Goal: Check status

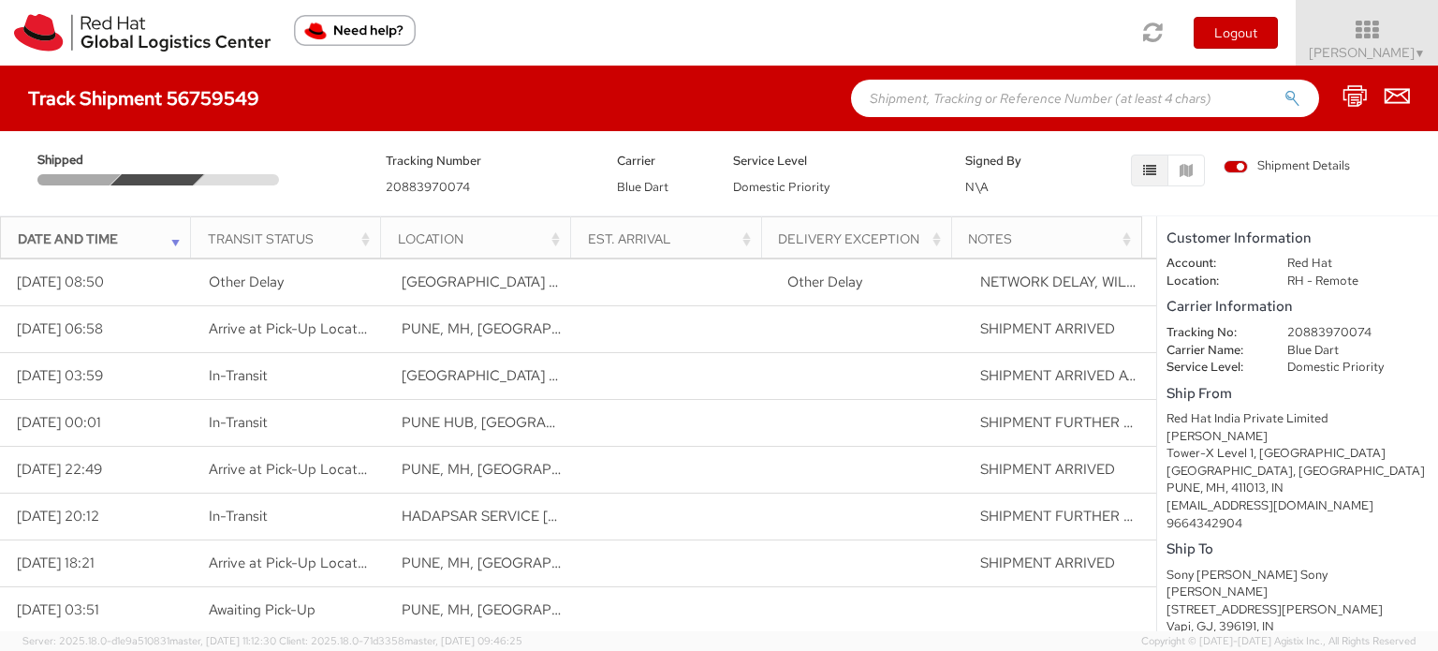
click at [193, 170] on div "Shipped" at bounding box center [197, 168] width 348 height 36
click at [253, 178] on div at bounding box center [241, 179] width 95 height 11
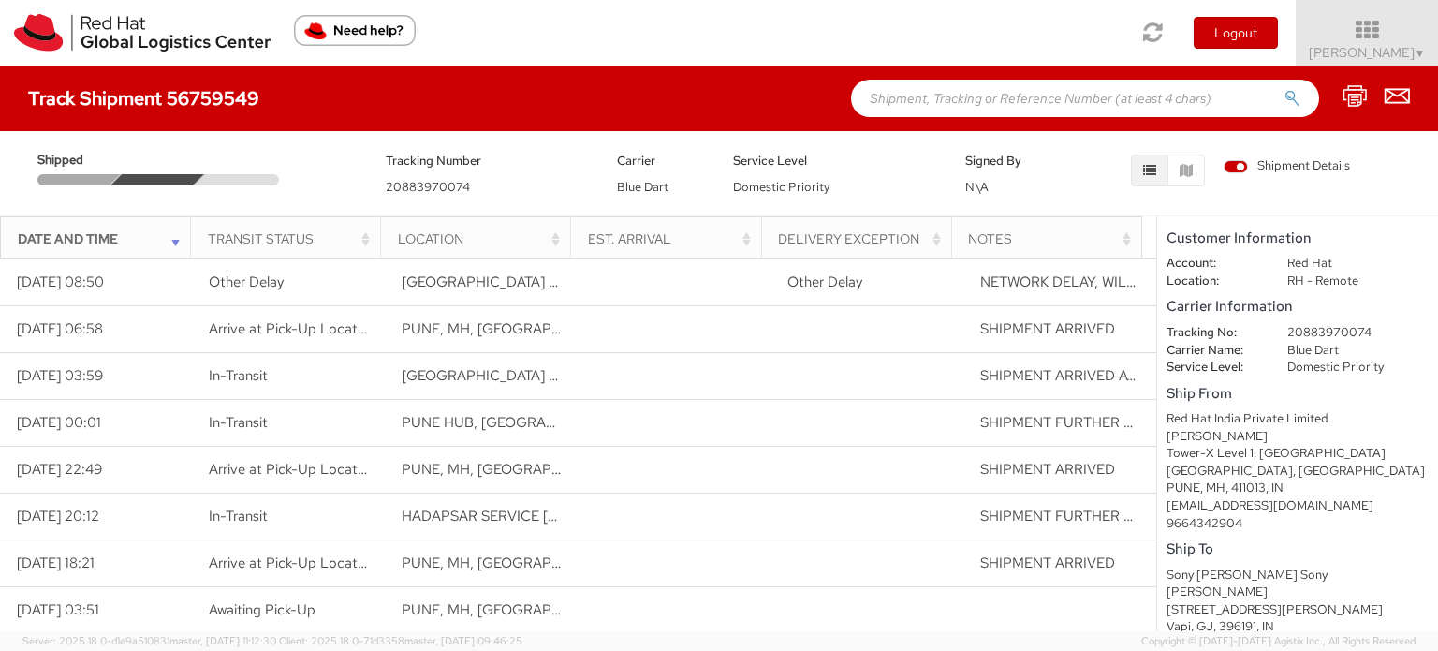
click at [253, 178] on div at bounding box center [241, 179] width 95 height 11
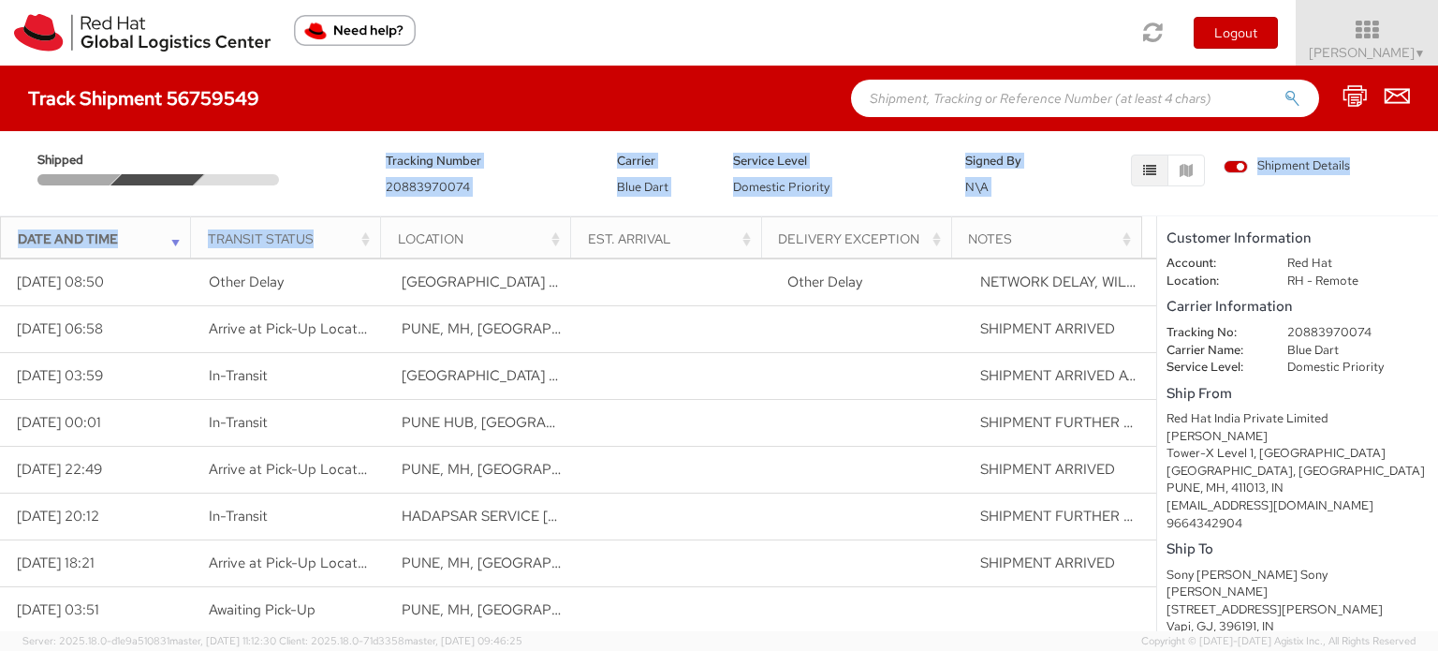
drag, startPoint x: 253, startPoint y: 178, endPoint x: 315, endPoint y: 223, distance: 76.4
click at [315, 223] on div "Track Shipment 56759549 Shipped Tracking Number 20883970074 Carrier Blue Dart S…" at bounding box center [719, 348] width 1438 height 565
click at [315, 223] on th "Transit Status" at bounding box center [286, 238] width 190 height 45
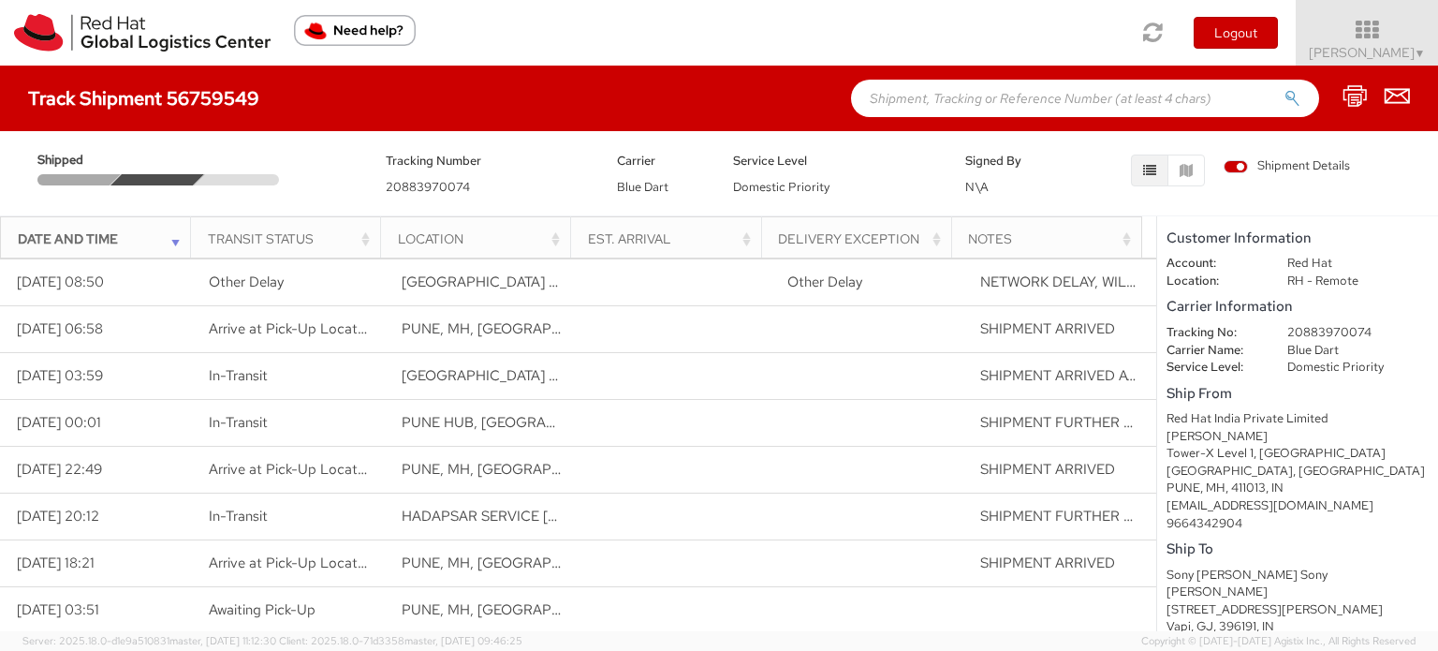
click at [315, 208] on div "Shipped Tracking Number 20883970074 Carrier Blue Dart Service Level Domestic Pr…" at bounding box center [719, 173] width 1438 height 84
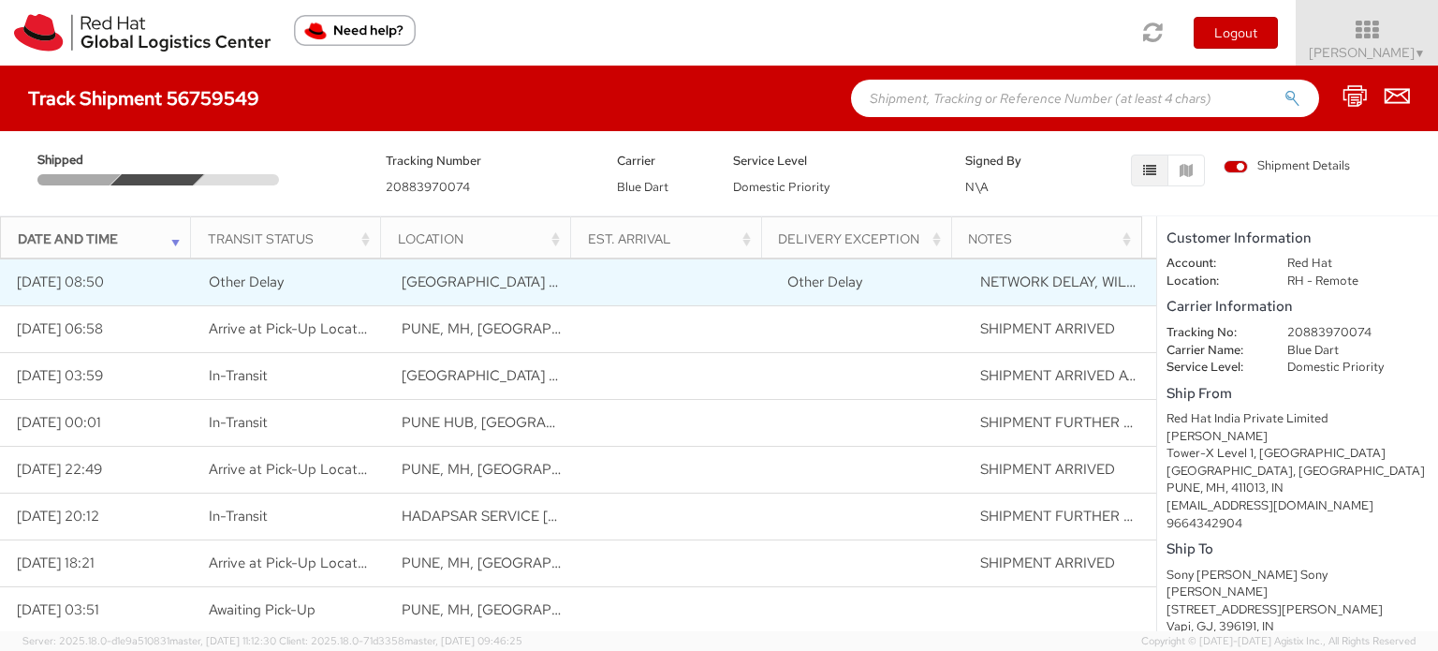
click at [1071, 300] on td "NETWORK DELAY, WILL IMPACT DELIVERY" at bounding box center [1059, 281] width 193 height 47
click at [1073, 299] on td "NETWORK DELAY, WILL IMPACT DELIVERY" at bounding box center [1059, 281] width 193 height 47
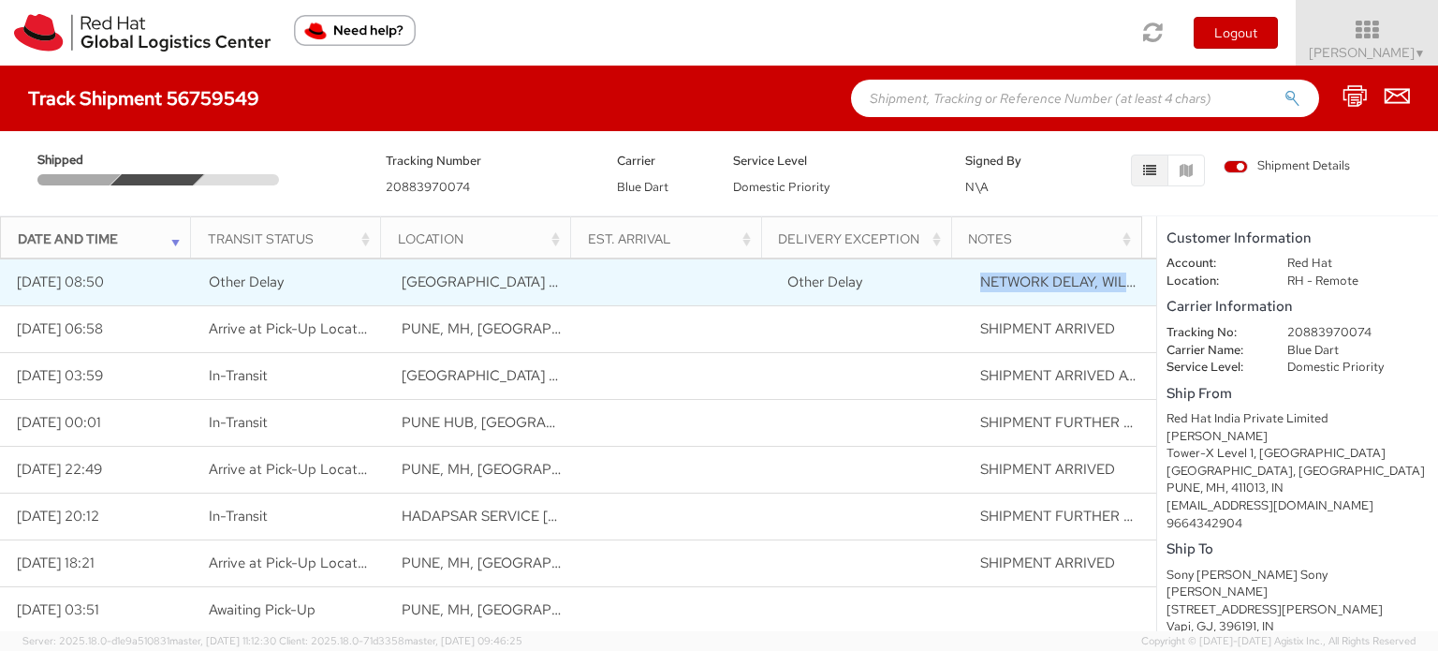
click at [1073, 299] on td "NETWORK DELAY, WILL IMPACT DELIVERY" at bounding box center [1059, 281] width 193 height 47
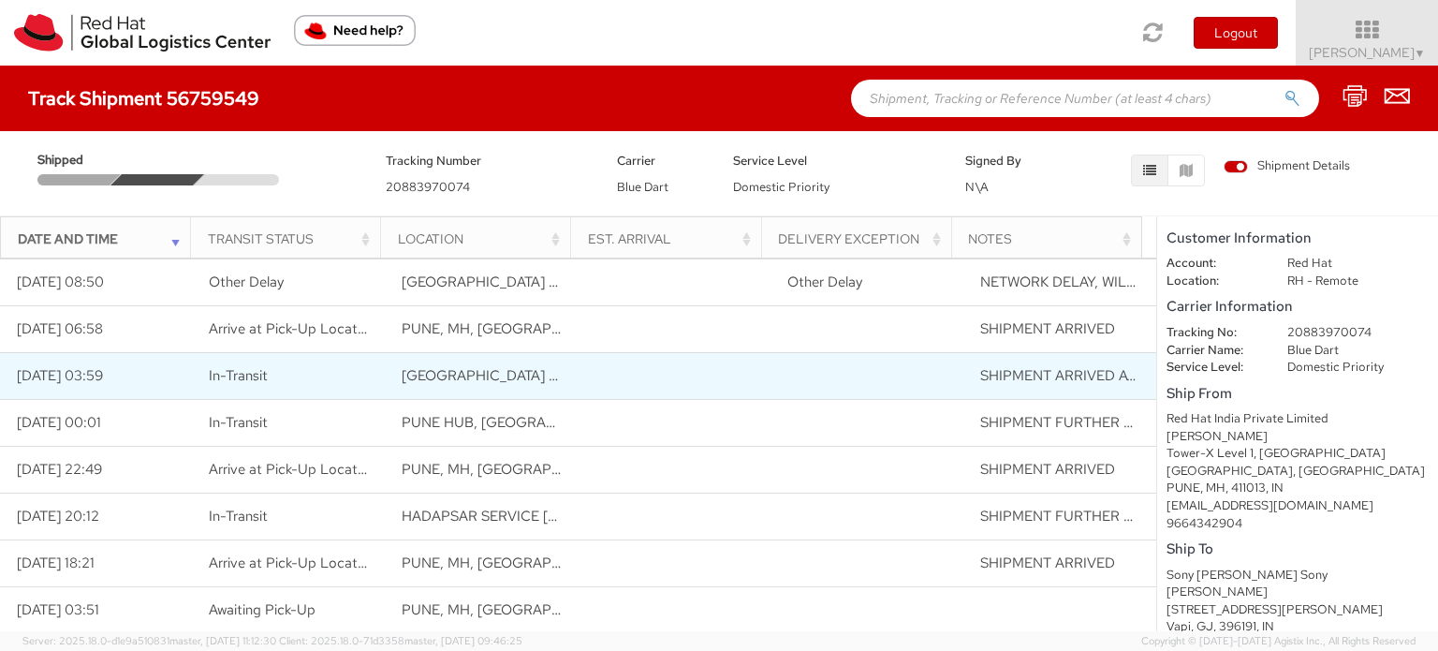
click at [841, 355] on td at bounding box center [866, 375] width 193 height 47
